Goal: Information Seeking & Learning: Learn about a topic

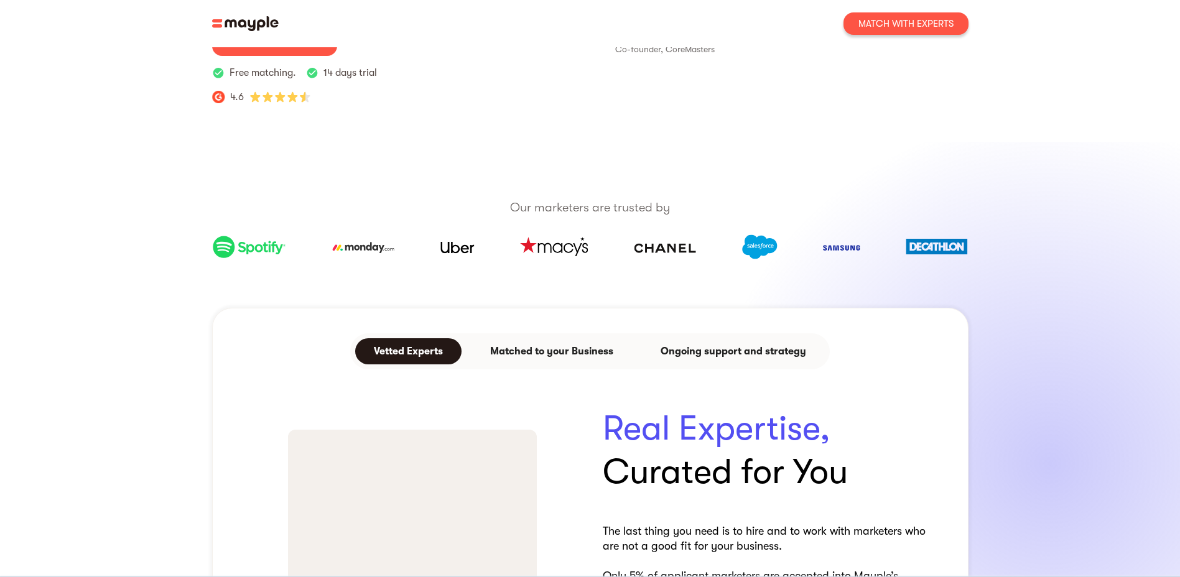
scroll to position [622, 0]
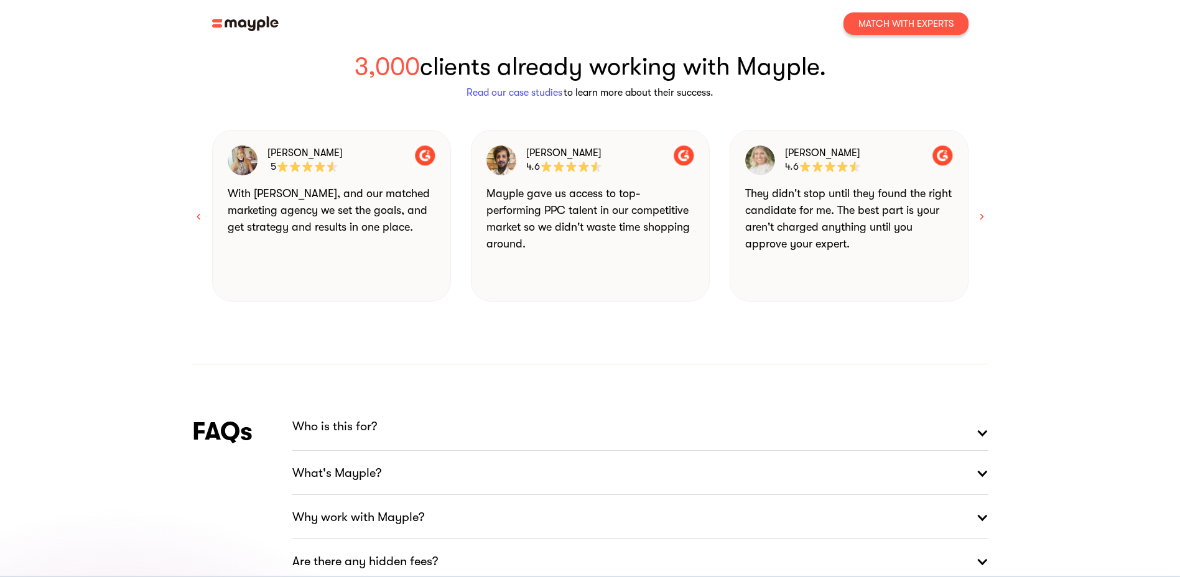
scroll to position [1803, 0]
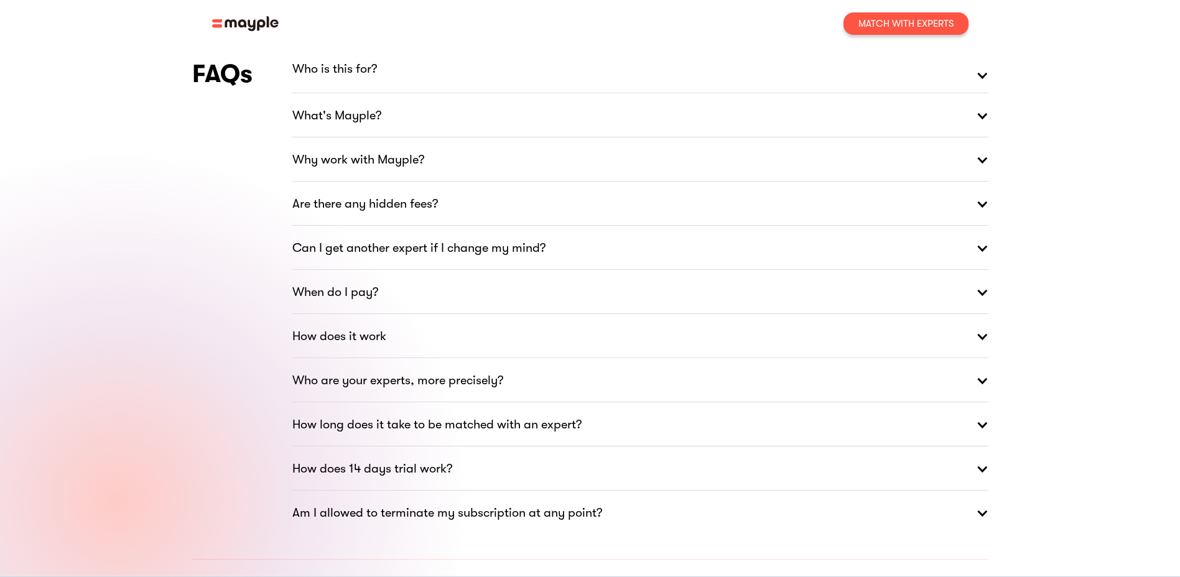
click at [334, 106] on strong "What's Mayple?" at bounding box center [336, 116] width 89 height 20
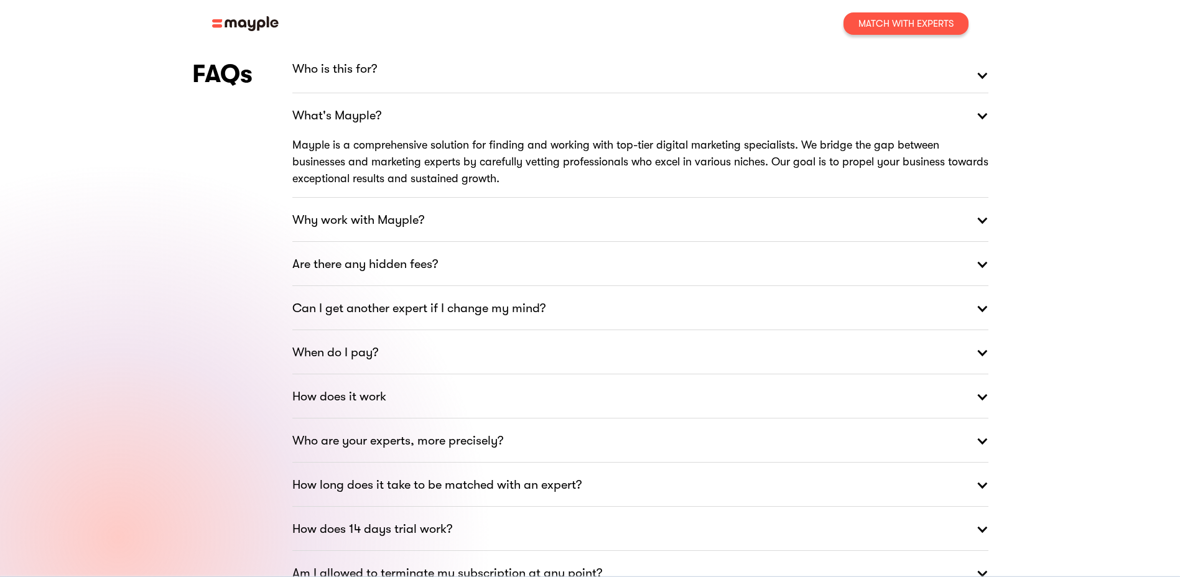
click at [334, 198] on div "Why work with Mayple?" at bounding box center [358, 220] width 132 height 45
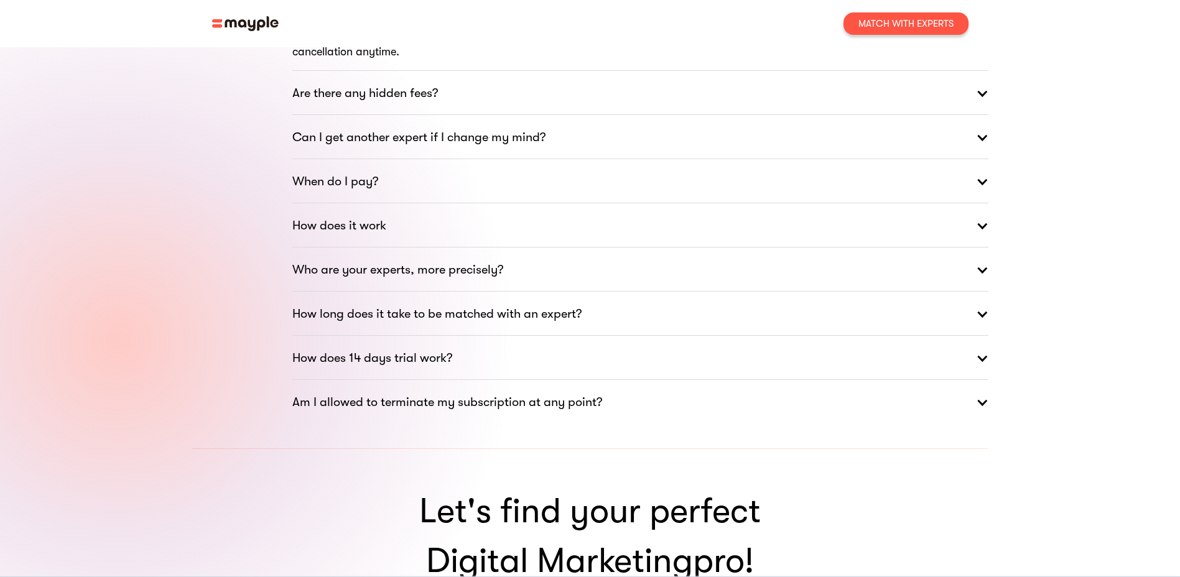
scroll to position [2114, 0]
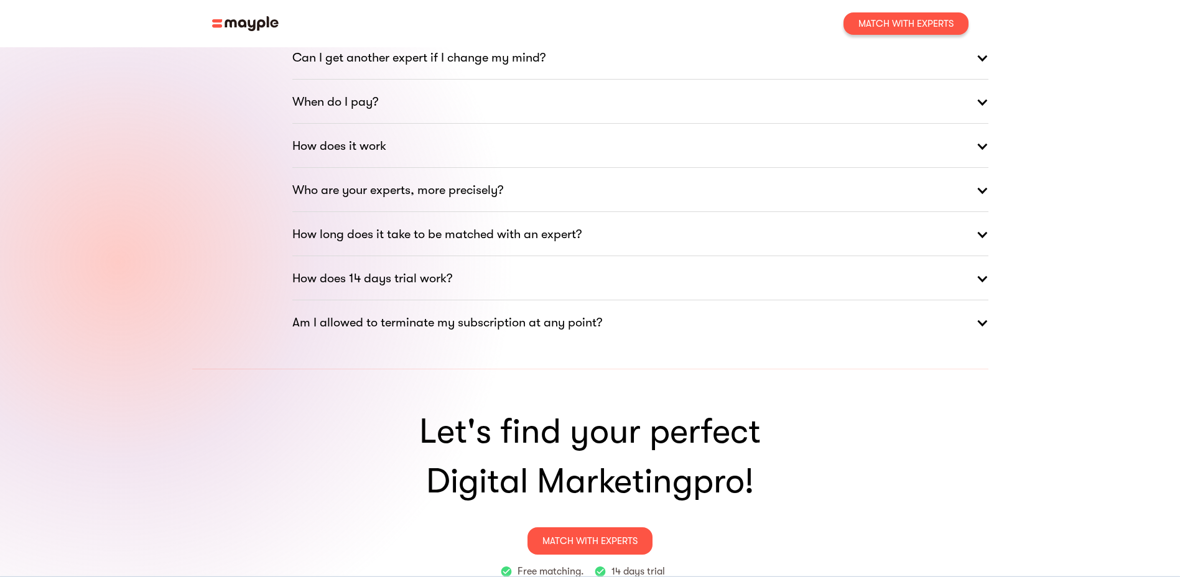
click at [334, 172] on div "Who are your experts, more precisely?" at bounding box center [397, 190] width 211 height 45
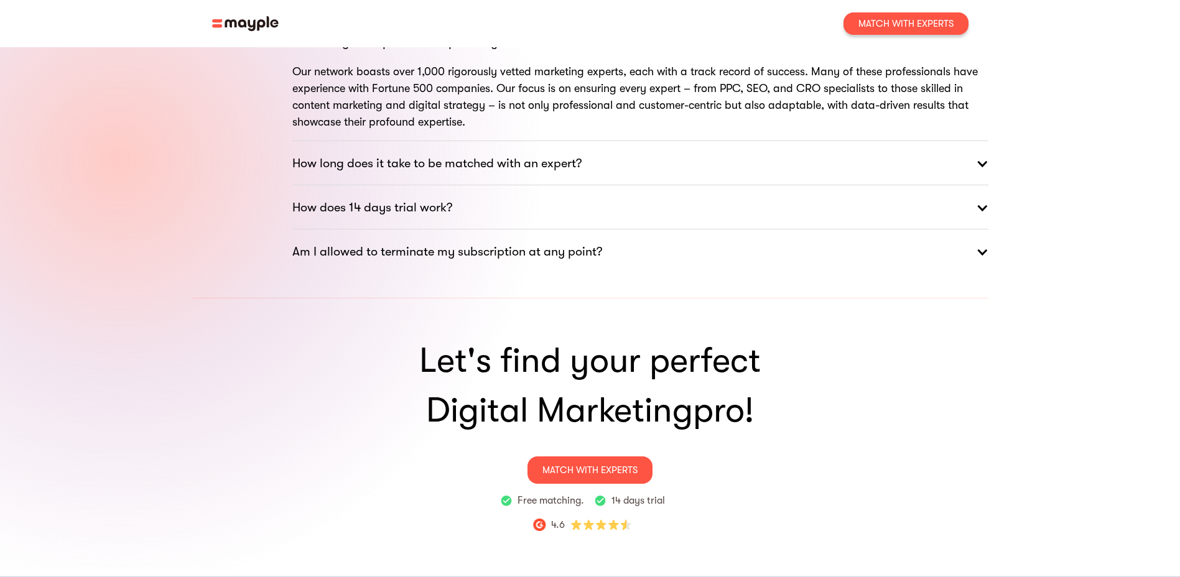
scroll to position [2301, 0]
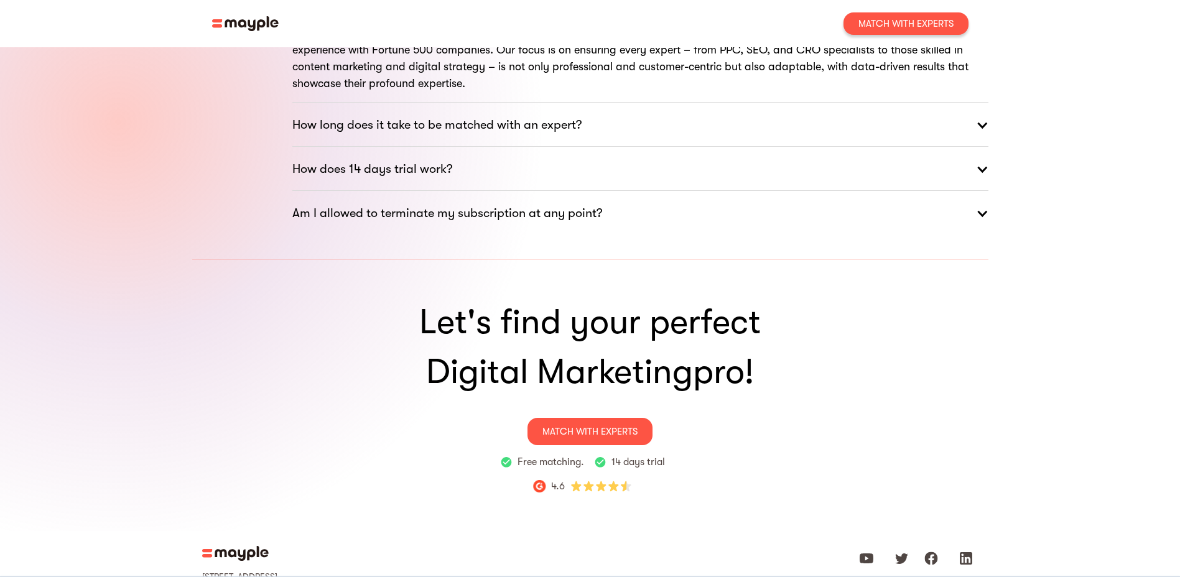
click at [344, 159] on strong "How does 14 days trial work?" at bounding box center [372, 169] width 160 height 20
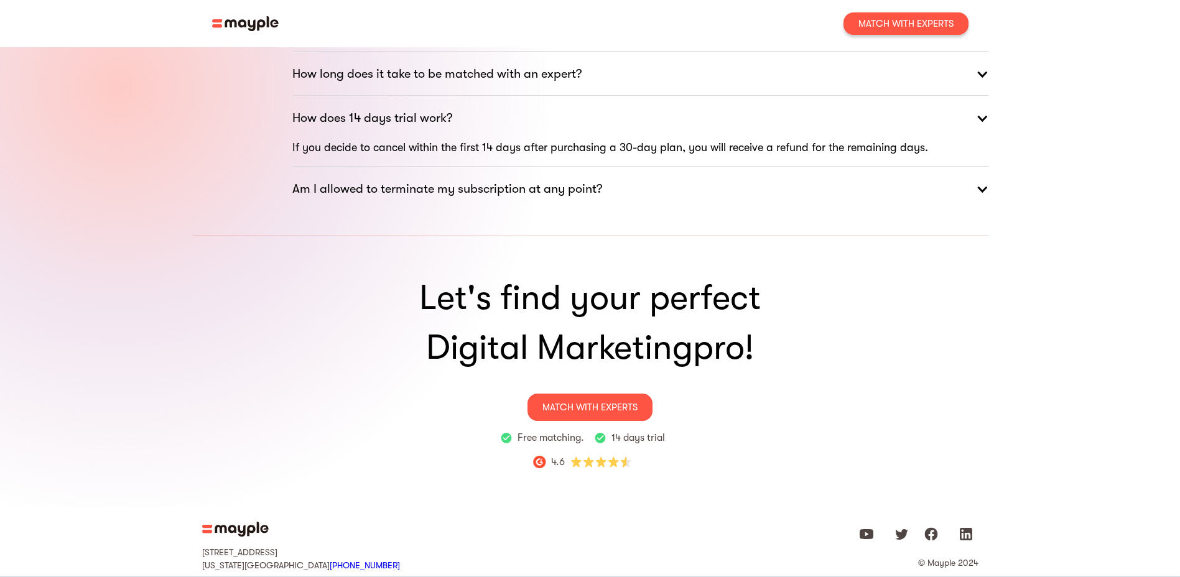
scroll to position [2355, 0]
